Goal: Register for event/course

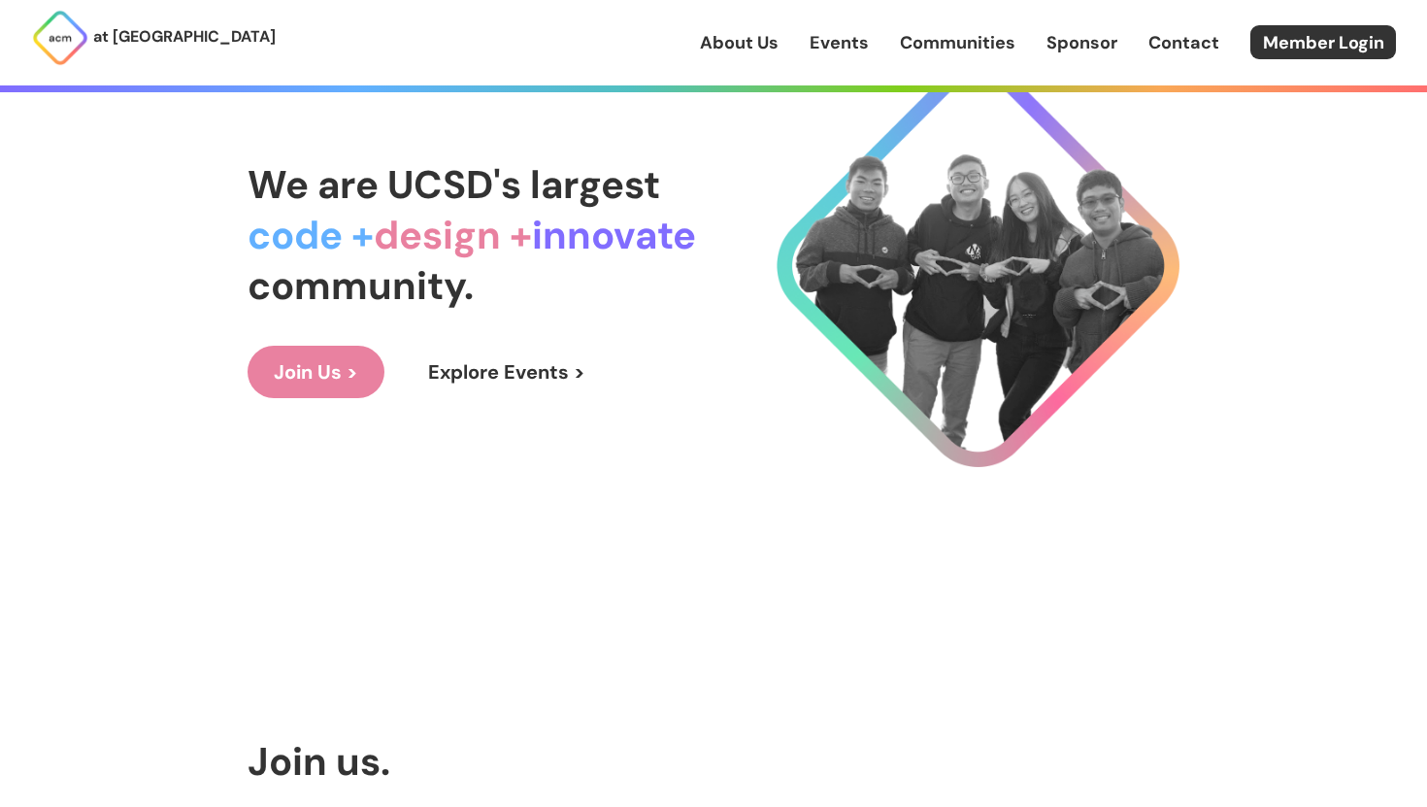
click at [512, 378] on link "Explore Events >" at bounding box center [507, 372] width 210 height 52
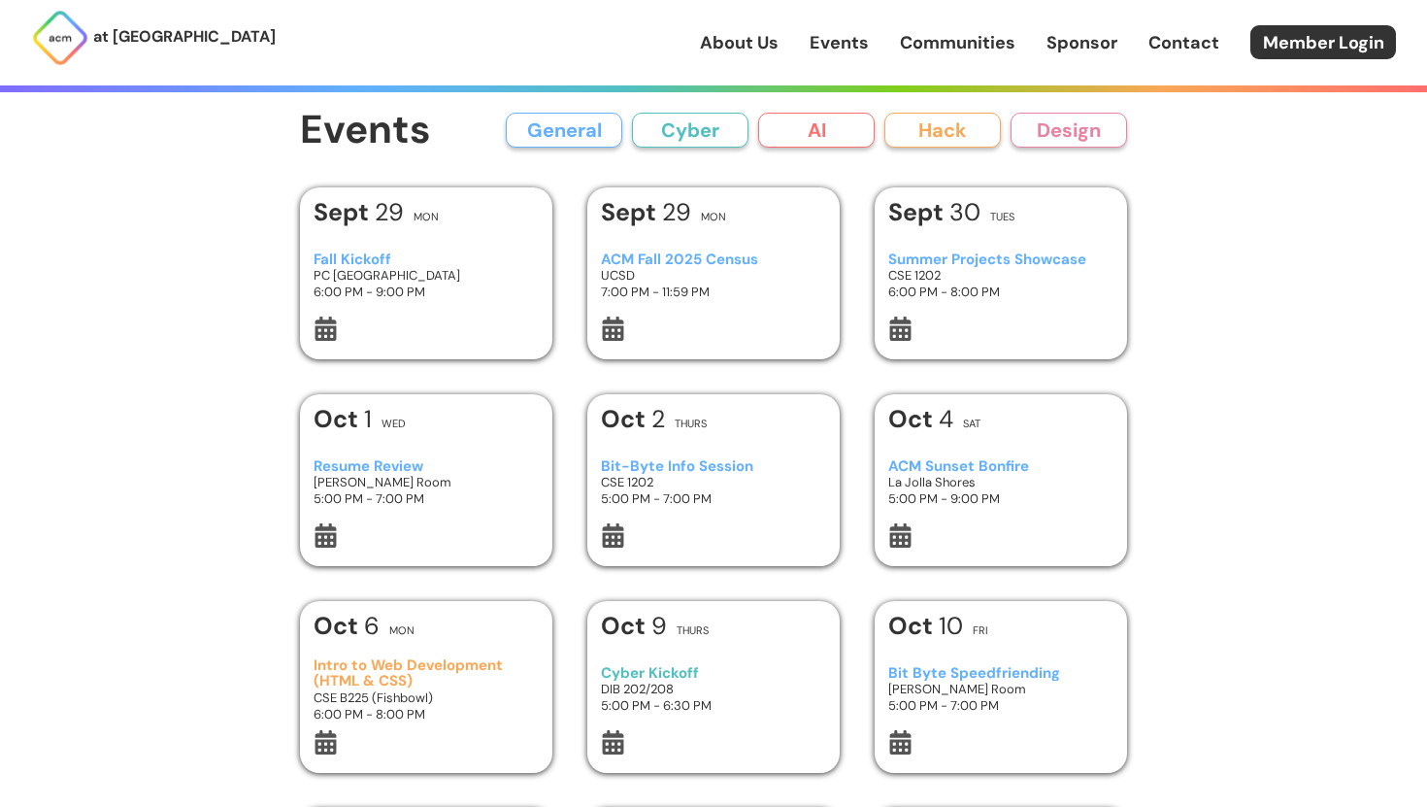
click at [570, 134] on button "General" at bounding box center [564, 130] width 116 height 35
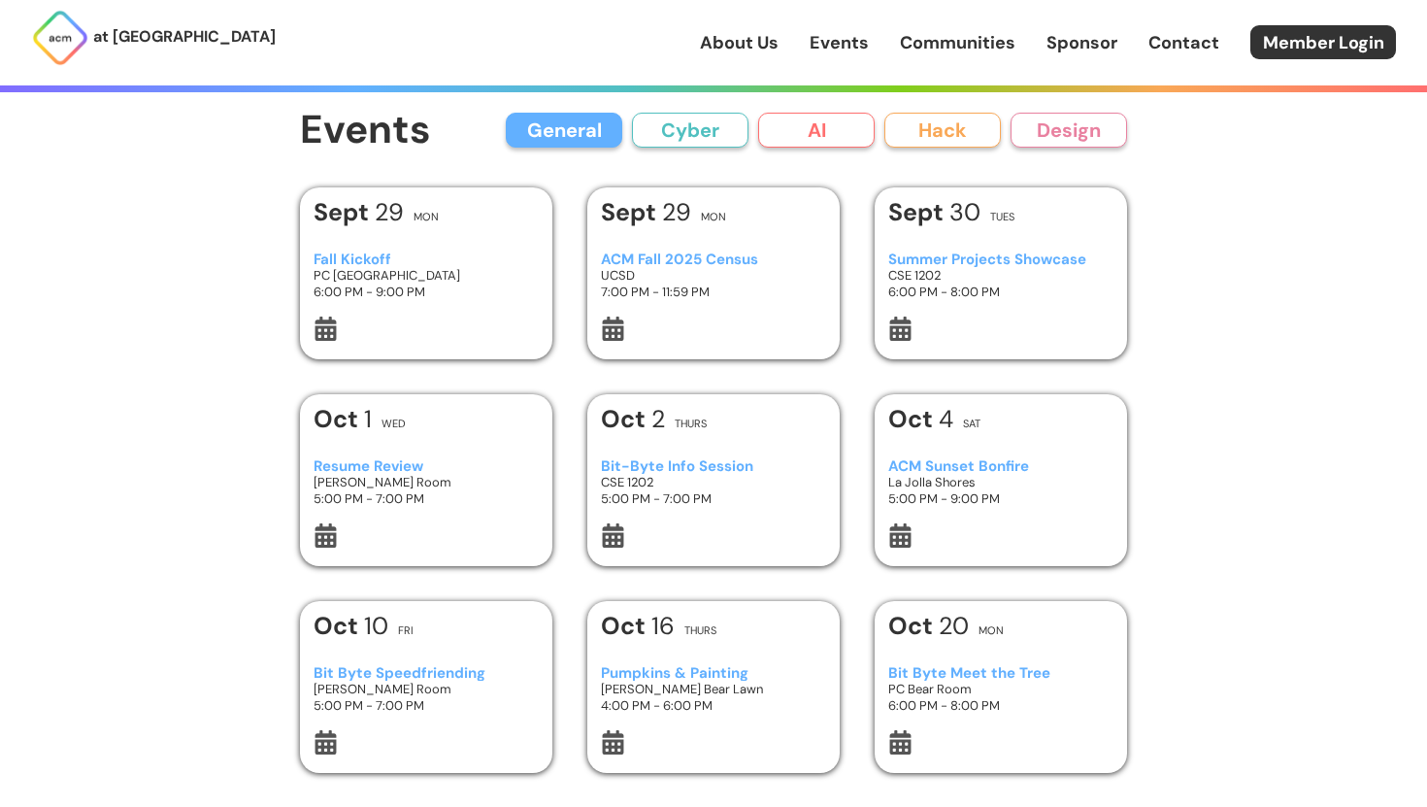
click at [684, 133] on button "Cyber" at bounding box center [690, 130] width 116 height 35
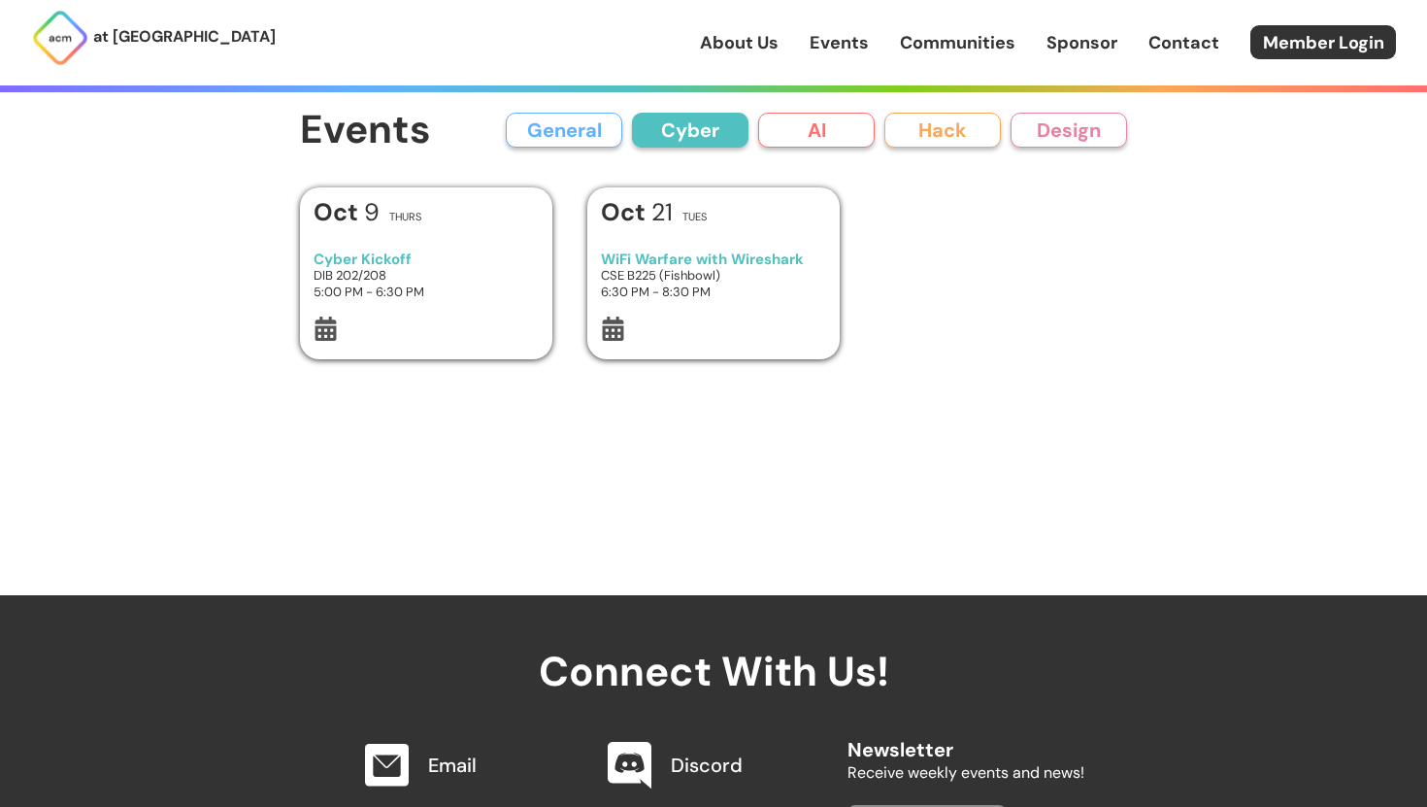
click at [796, 142] on button "AI" at bounding box center [816, 130] width 116 height 35
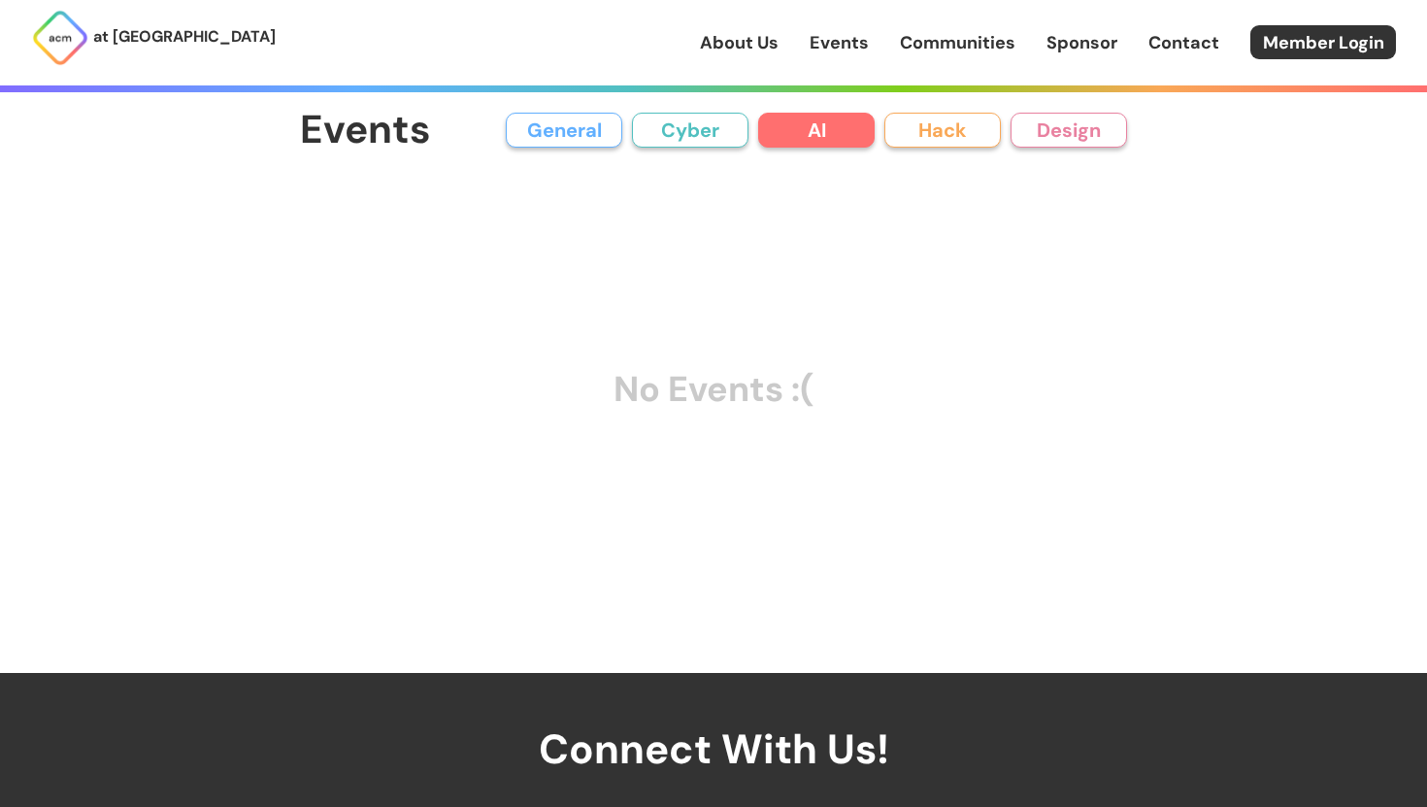
click at [925, 136] on button "Hack" at bounding box center [942, 130] width 116 height 35
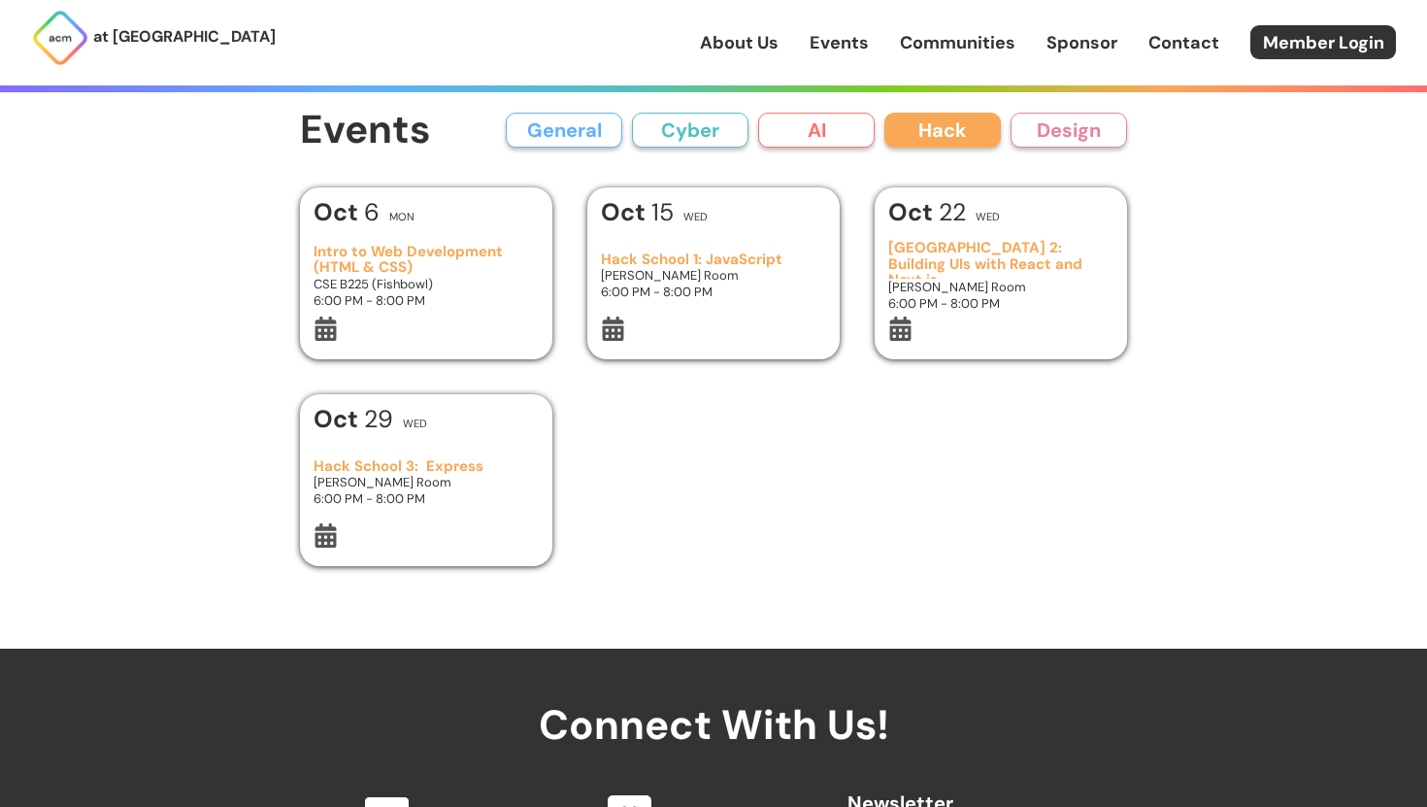
click at [1052, 138] on button "Design" at bounding box center [1068, 130] width 116 height 35
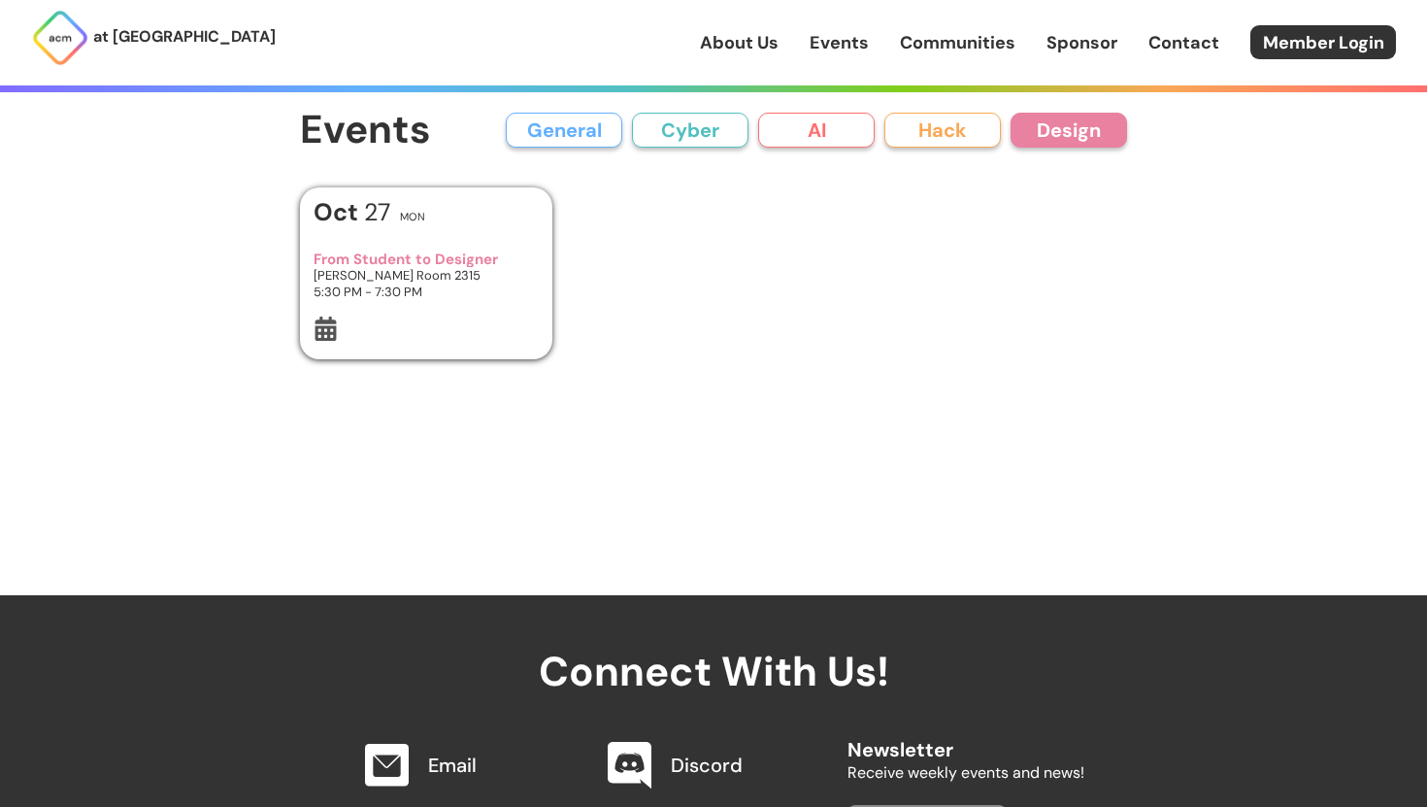
click at [593, 125] on button "General" at bounding box center [564, 130] width 116 height 35
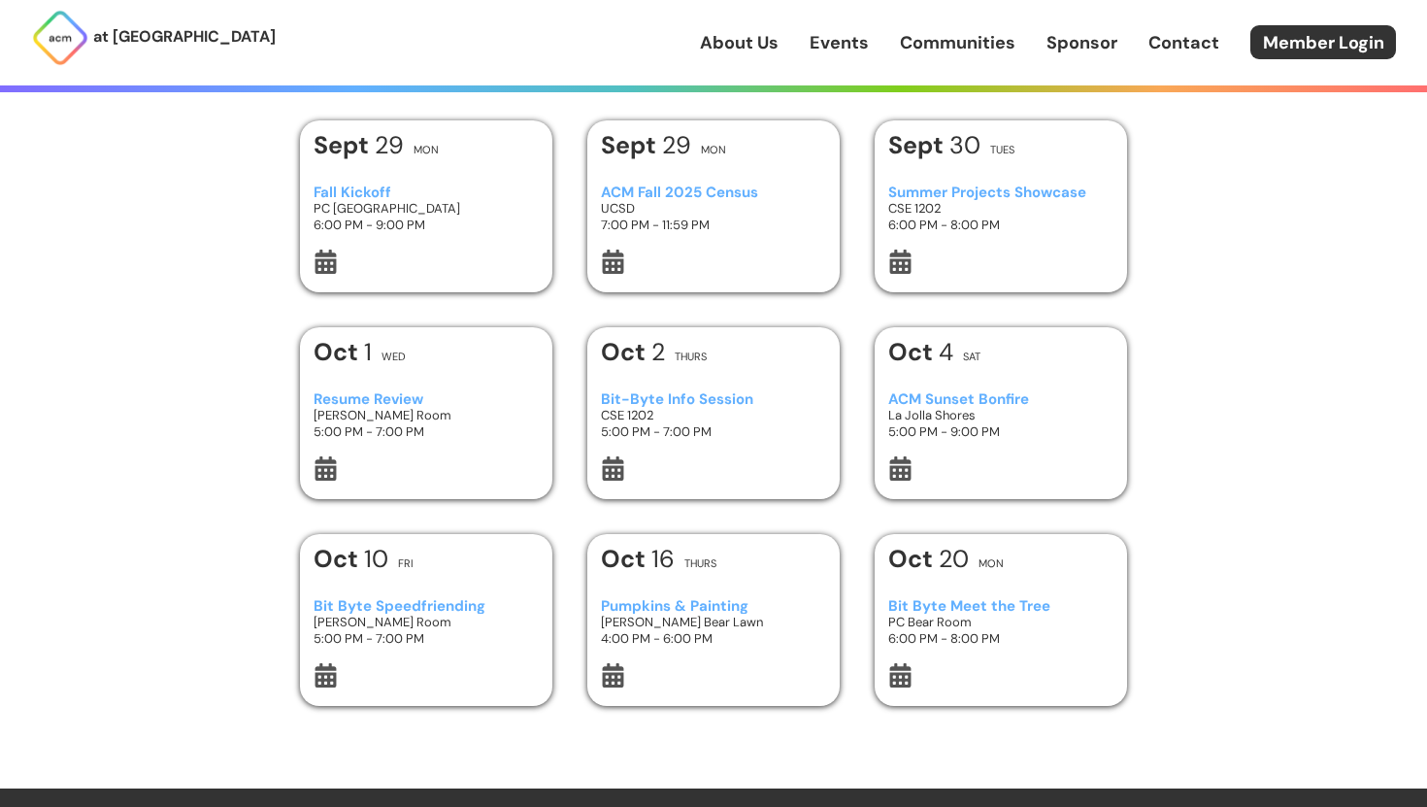
scroll to position [74, 0]
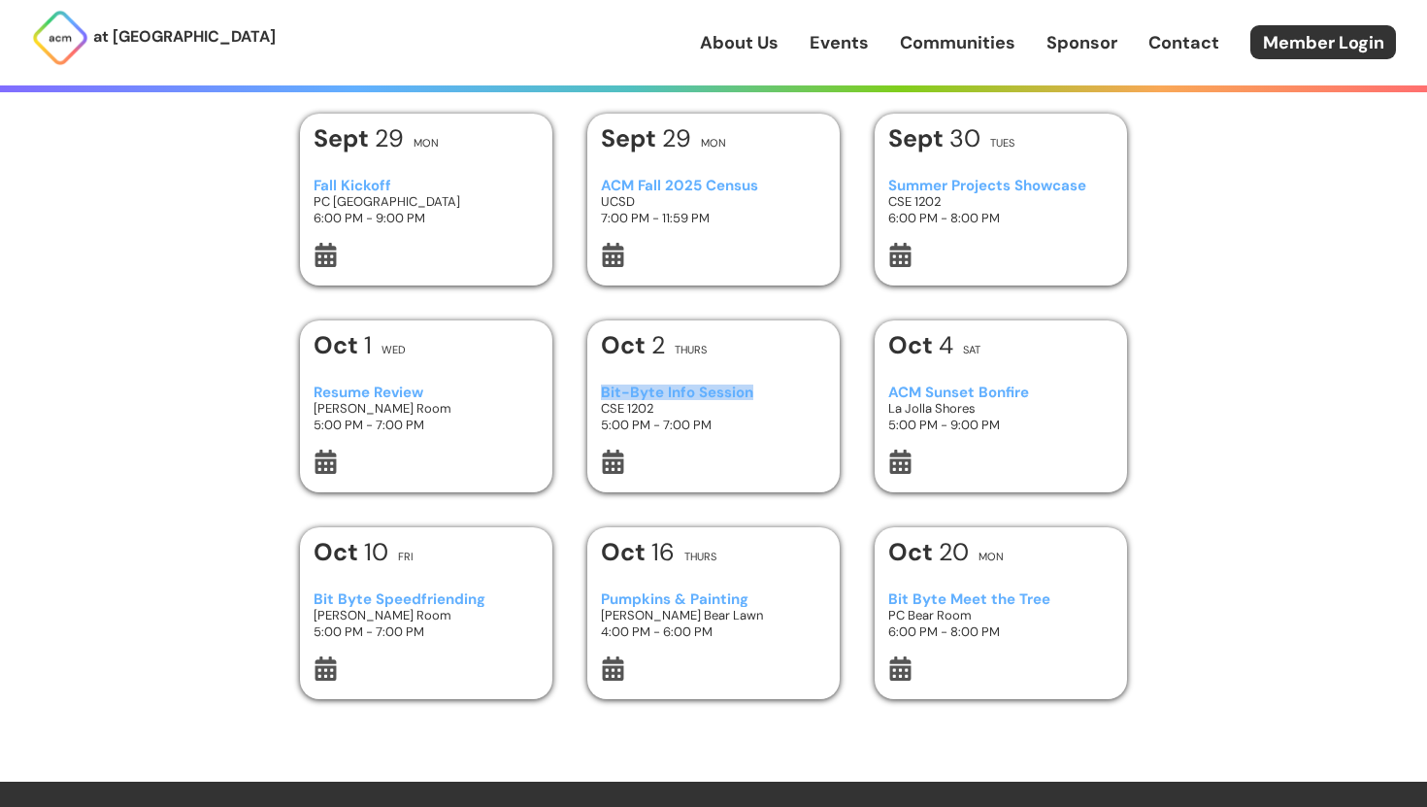
drag, startPoint x: 583, startPoint y: 388, endPoint x: 781, endPoint y: 390, distance: 198.0
click at [781, 390] on div "Add Event to Calendar Google Calendar Apple Calendar Cancel [DATE] Mon Fall Kic…" at bounding box center [713, 406] width 827 height 585
copy h3 "Bit-Byte Info Session"
click at [608, 449] on icon at bounding box center [612, 461] width 21 height 24
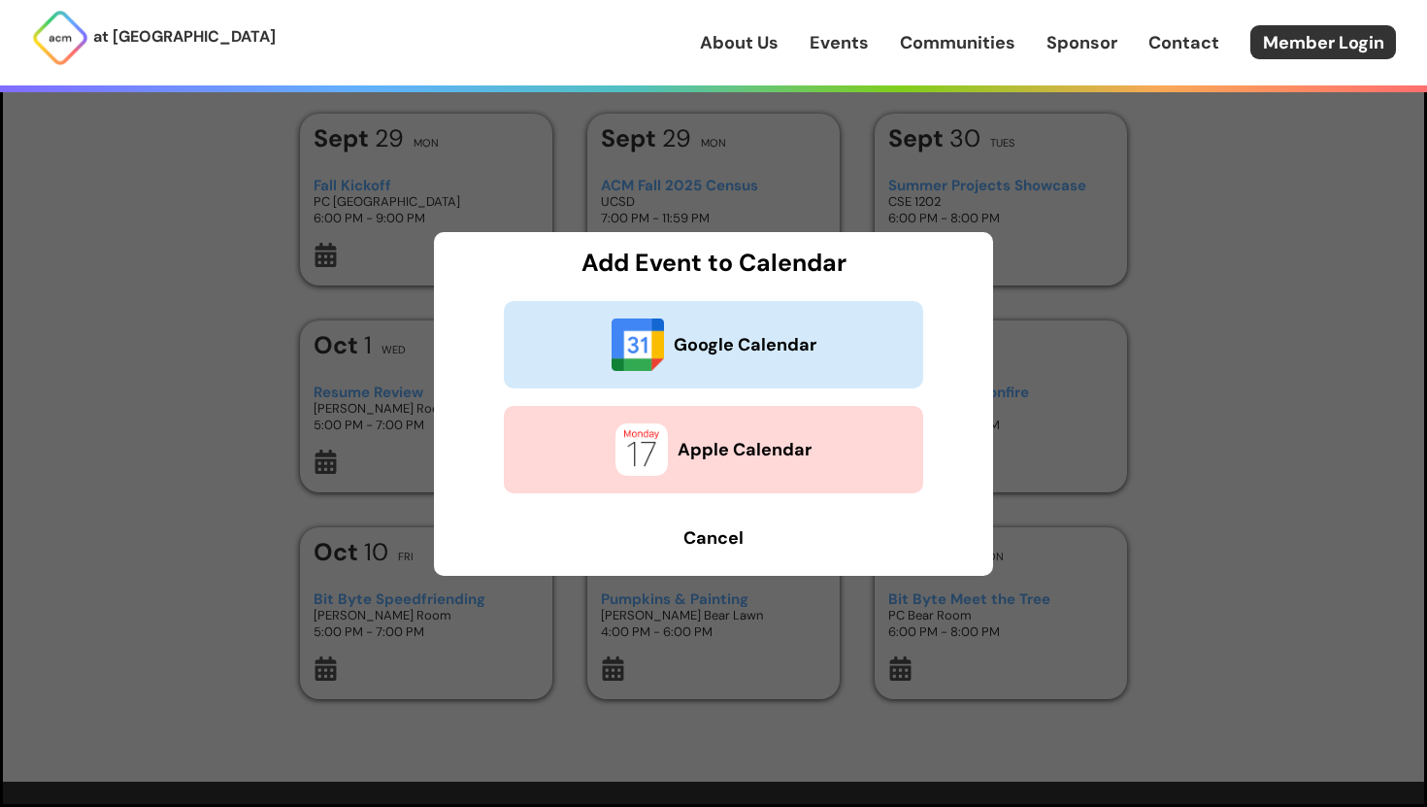
click at [698, 436] on button "Apple Calendar" at bounding box center [713, 449] width 419 height 87
click at [1011, 75] on div "at [GEOGRAPHIC_DATA] About Us Events Communities Sponsor Contact Member Login" at bounding box center [713, 42] width 1427 height 85
click at [718, 545] on b "Cancel" at bounding box center [713, 537] width 60 height 23
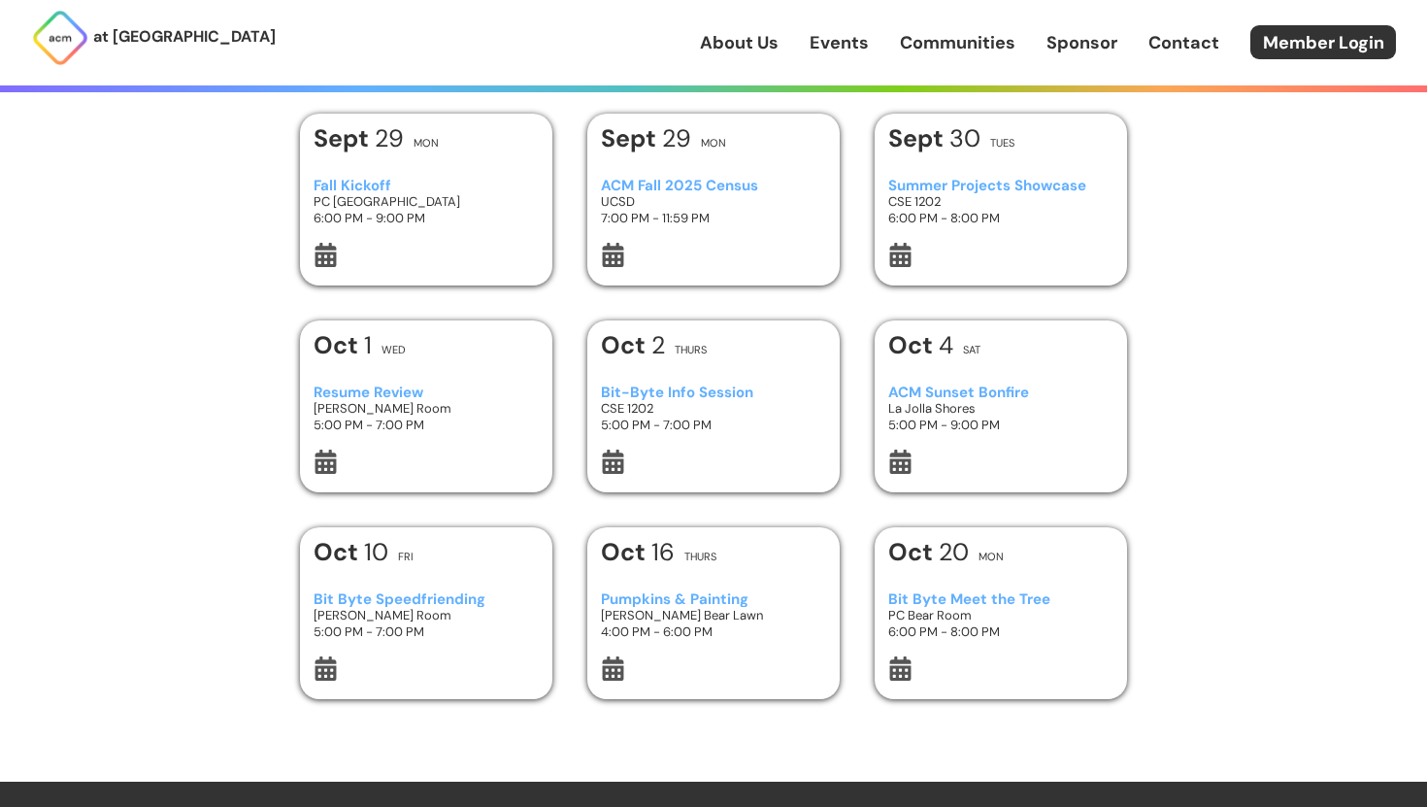
scroll to position [127, 0]
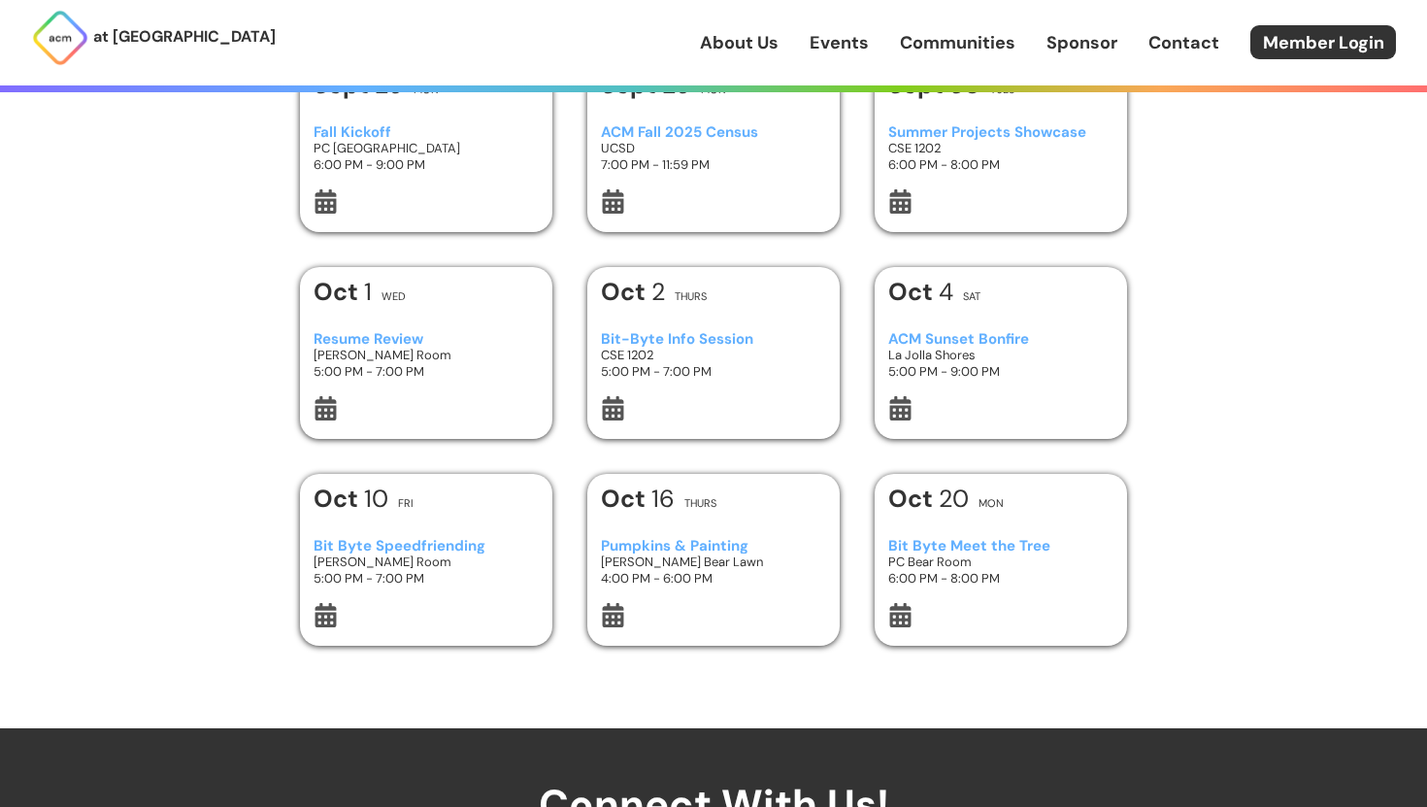
click at [890, 419] on icon at bounding box center [899, 408] width 21 height 24
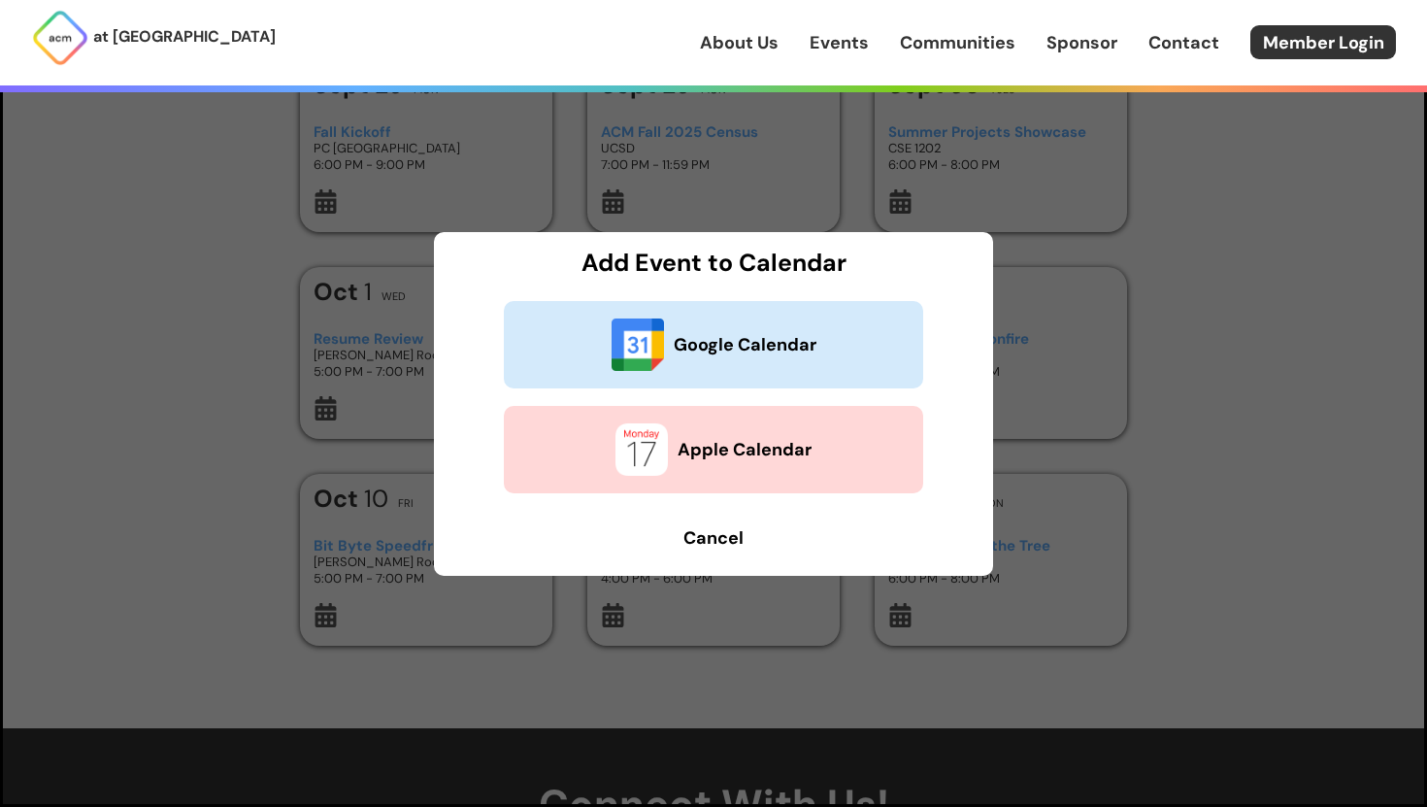
click at [779, 440] on b "Apple Calendar" at bounding box center [744, 449] width 134 height 25
click at [698, 535] on b "Cancel" at bounding box center [713, 537] width 60 height 23
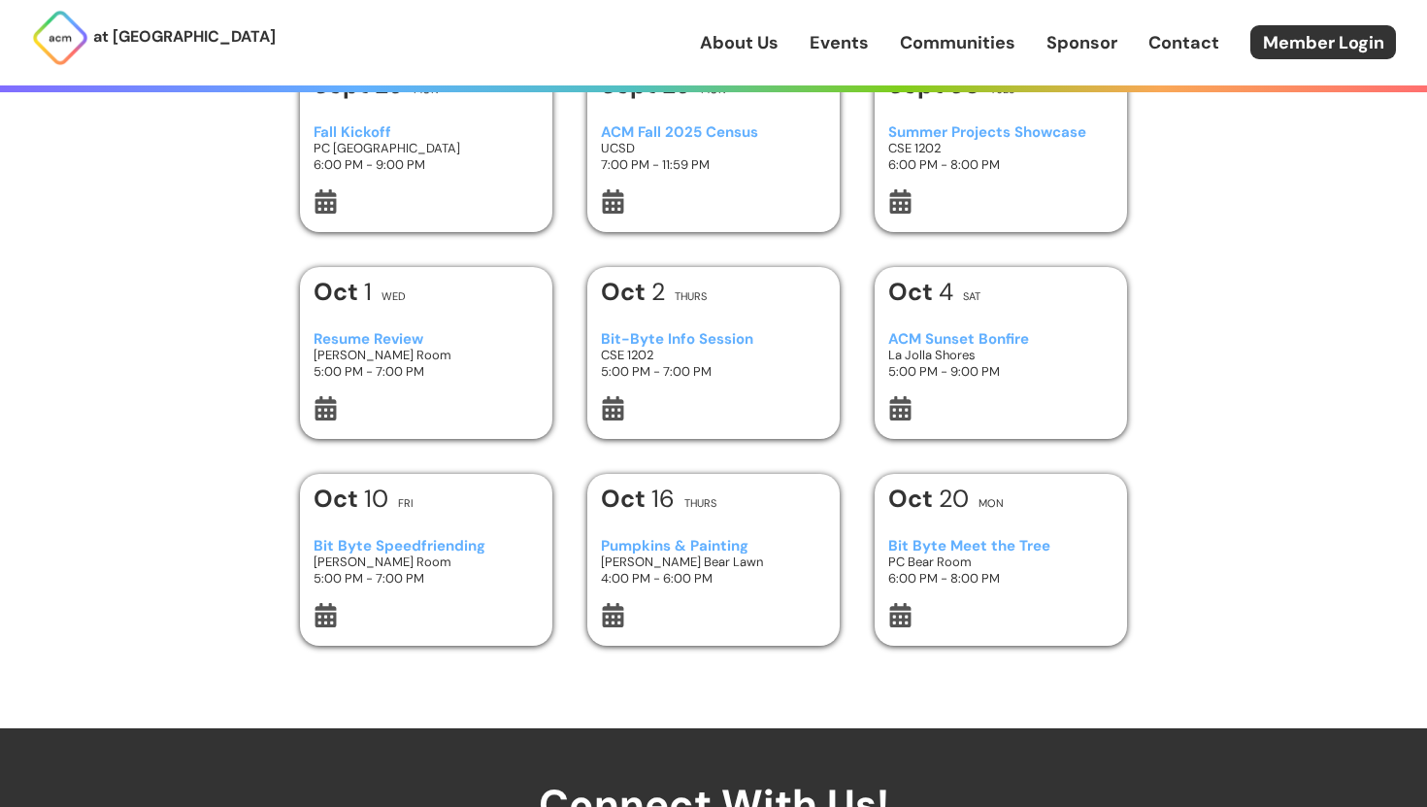
click at [323, 621] on icon at bounding box center [326, 615] width 24 height 24
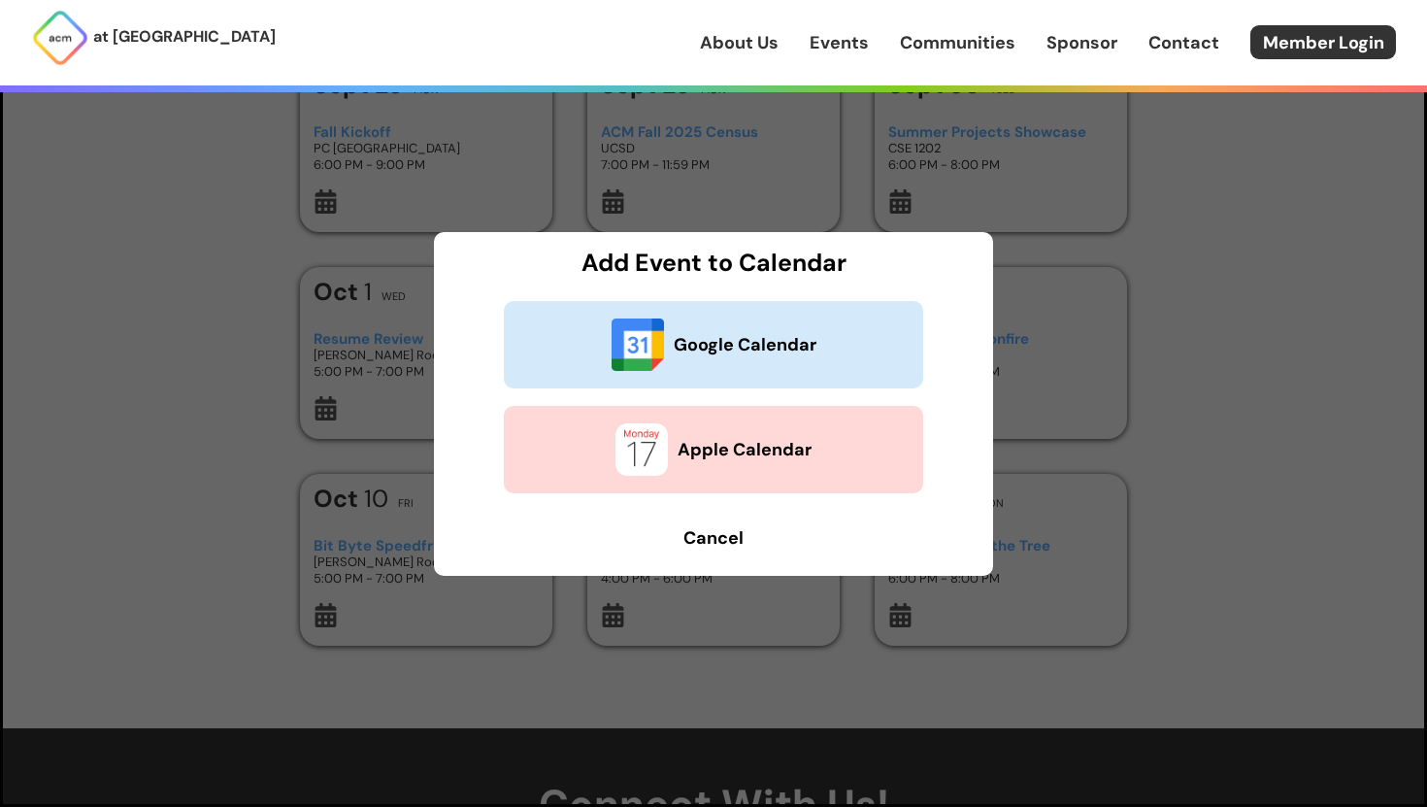
click at [741, 462] on button "Apple Calendar" at bounding box center [713, 449] width 419 height 87
click at [725, 541] on b "Cancel" at bounding box center [713, 537] width 60 height 23
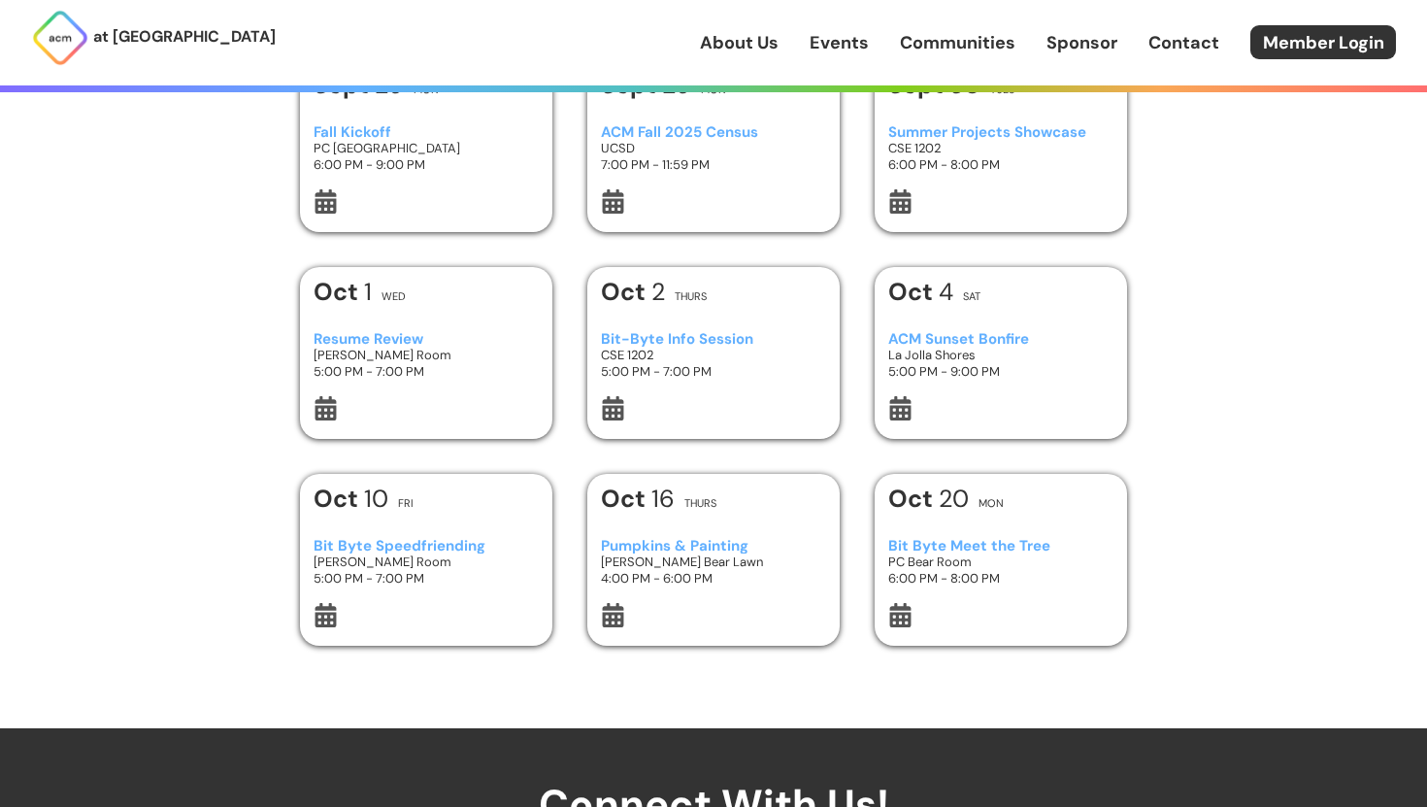
click at [1003, 546] on h3 "Bit Byte Meet the Tree" at bounding box center [1001, 546] width 226 height 17
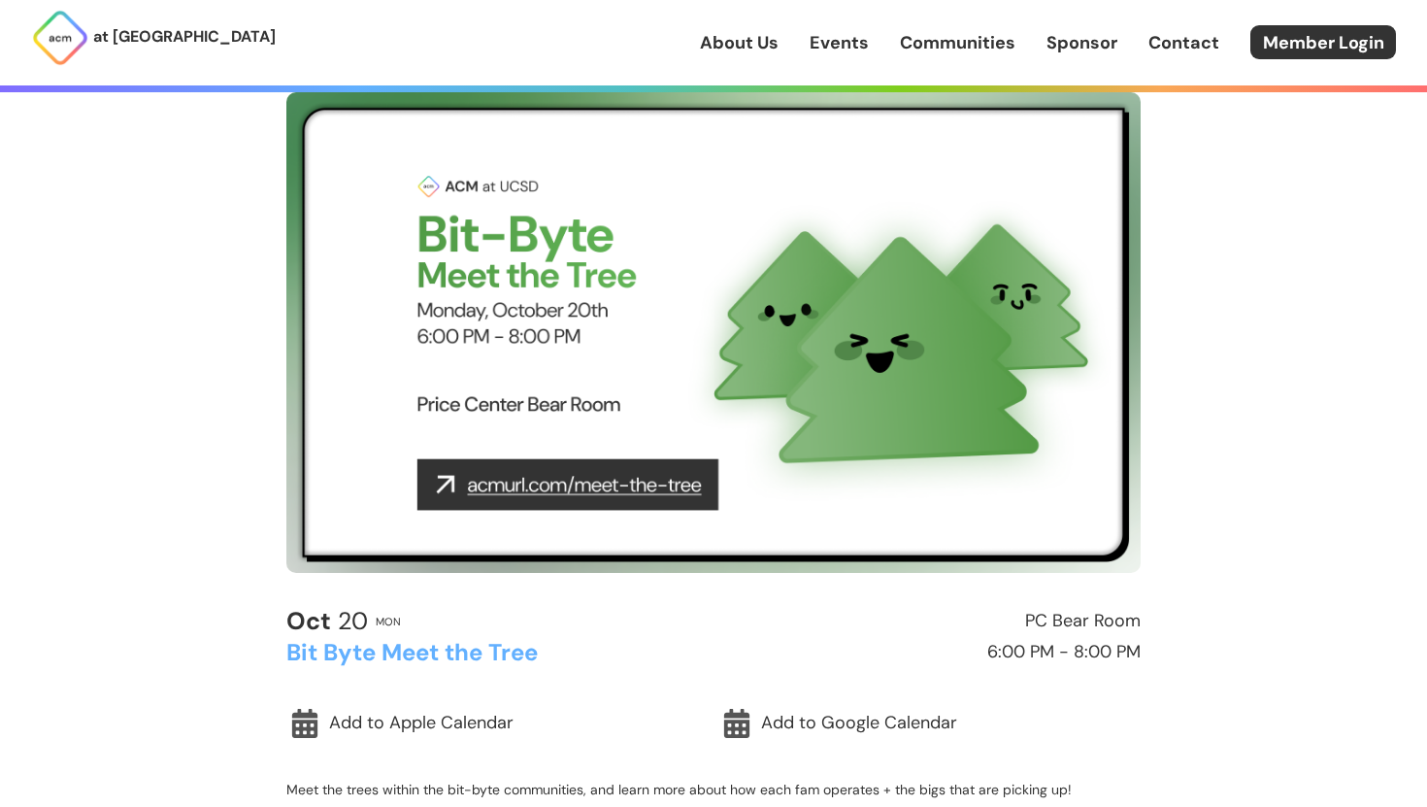
scroll to position [129, 0]
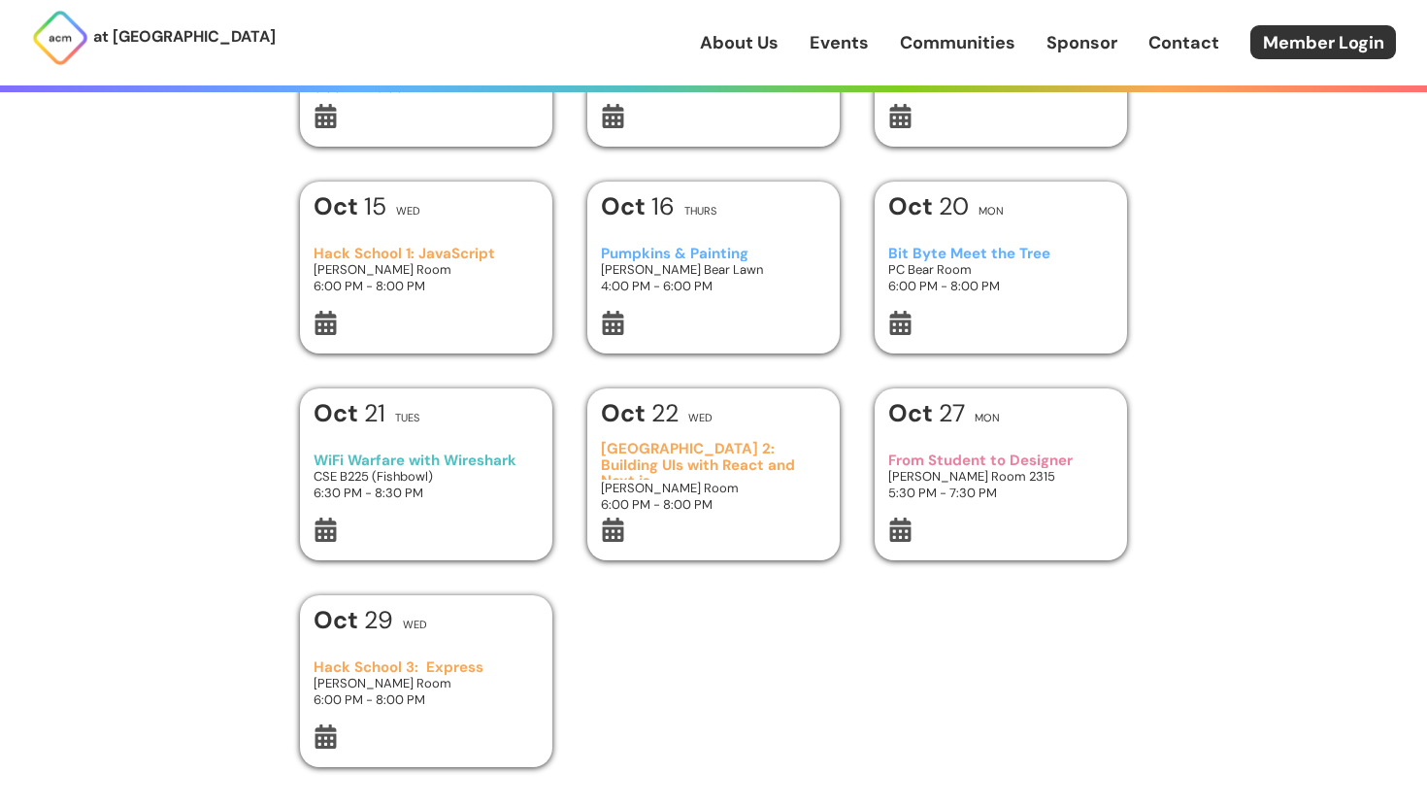
scroll to position [594, 0]
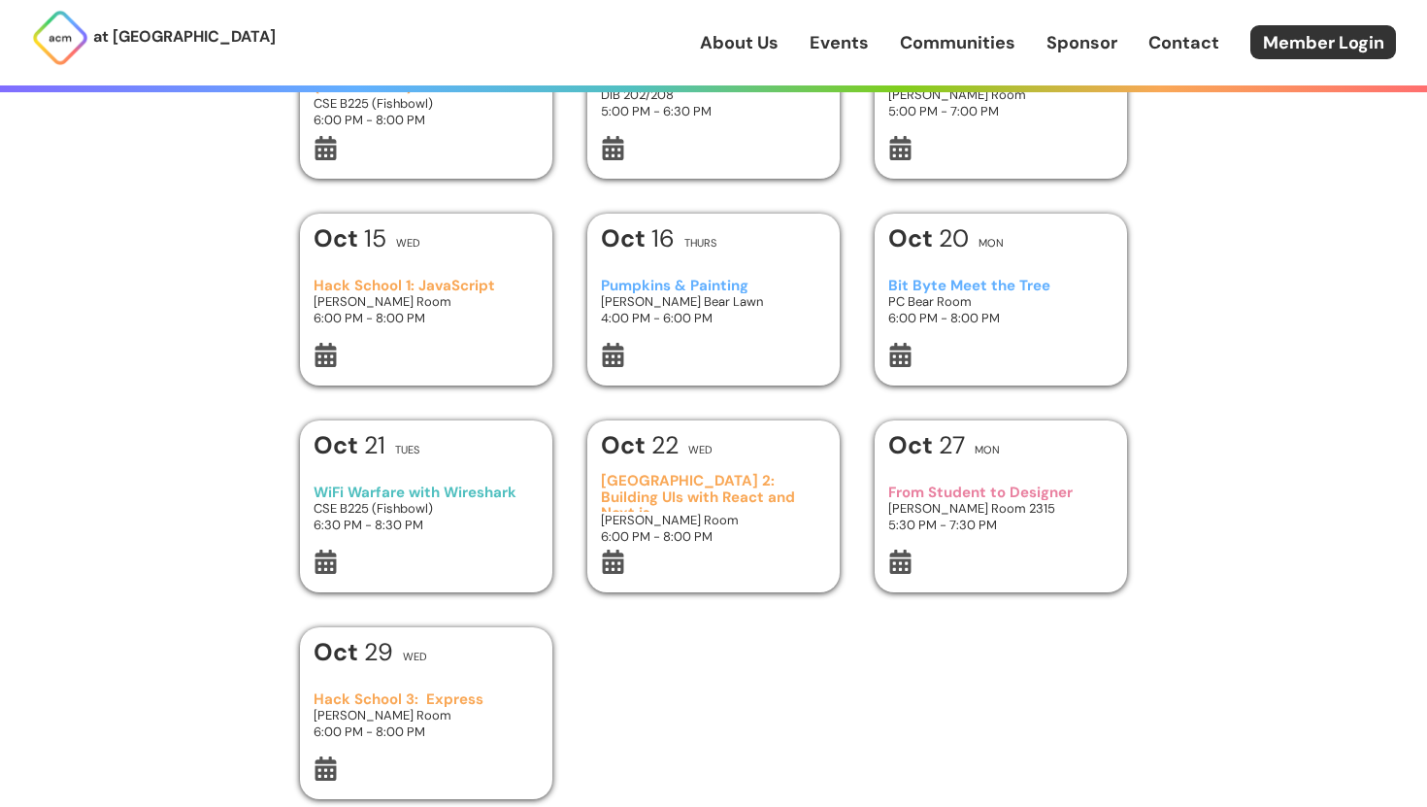
click at [905, 355] on icon at bounding box center [900, 355] width 24 height 24
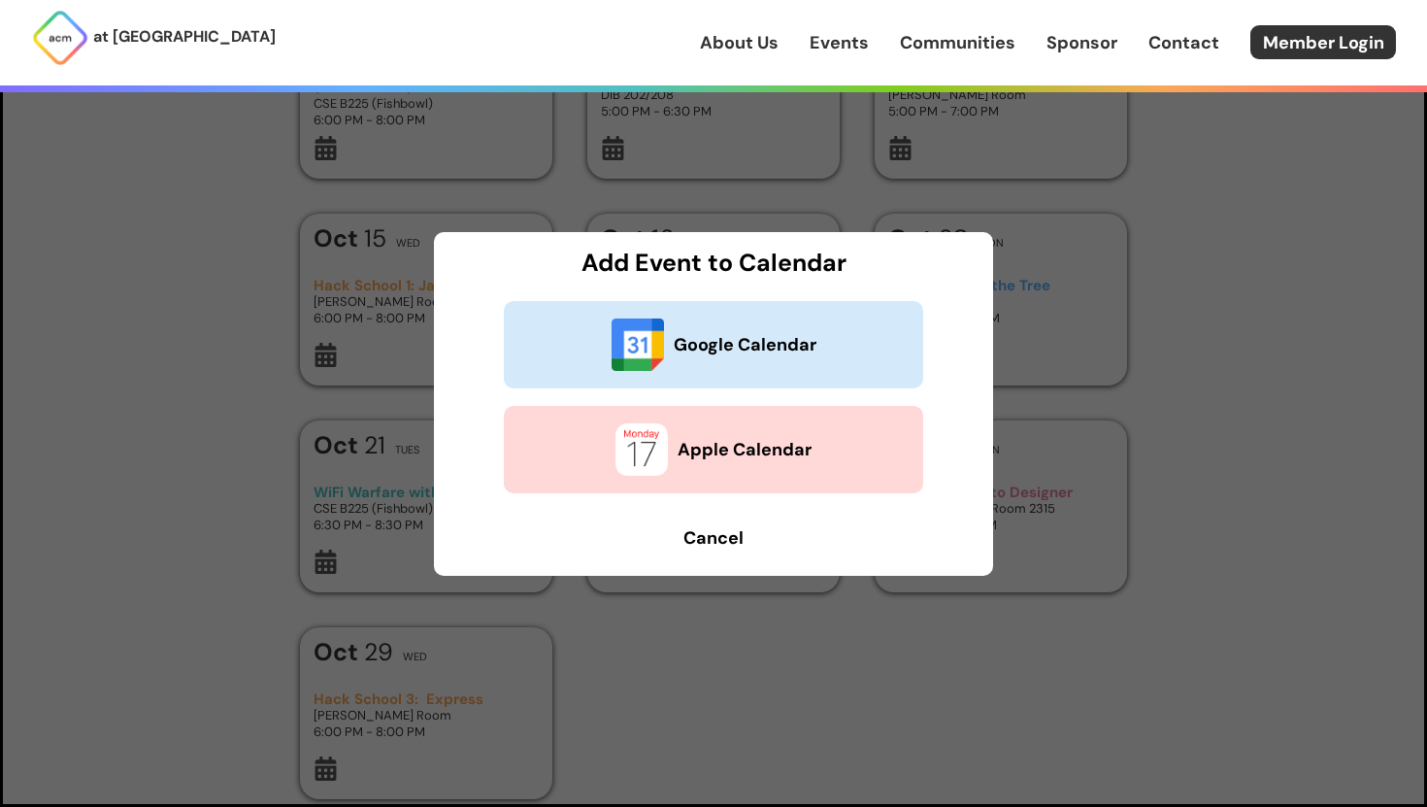
click at [765, 446] on b "Apple Calendar" at bounding box center [744, 449] width 134 height 25
